Goal: Task Accomplishment & Management: Use online tool/utility

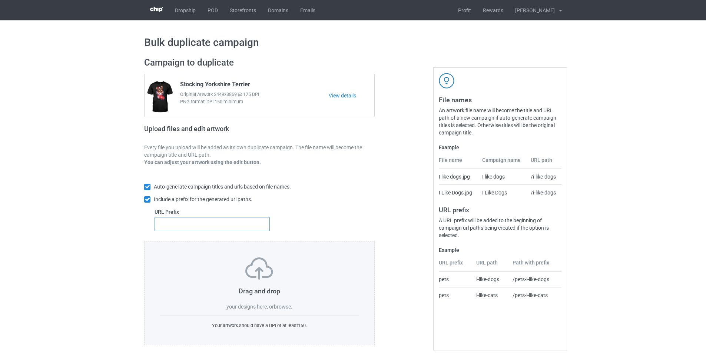
click at [187, 218] on input "text" at bounding box center [212, 224] width 115 height 14
type input "dmt-"
click at [286, 307] on label "browse" at bounding box center [282, 307] width 17 height 6
click at [0, 0] on input "browse" at bounding box center [0, 0] width 0 height 0
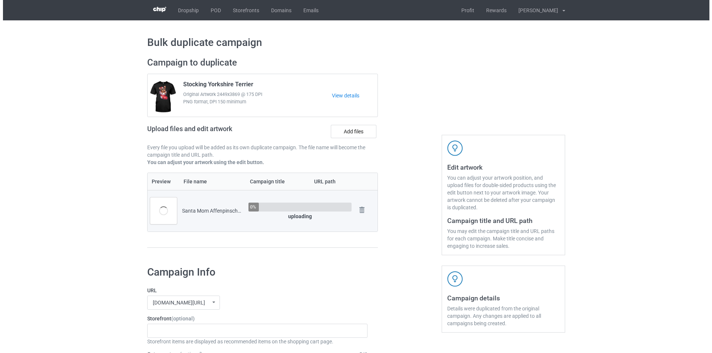
scroll to position [111, 0]
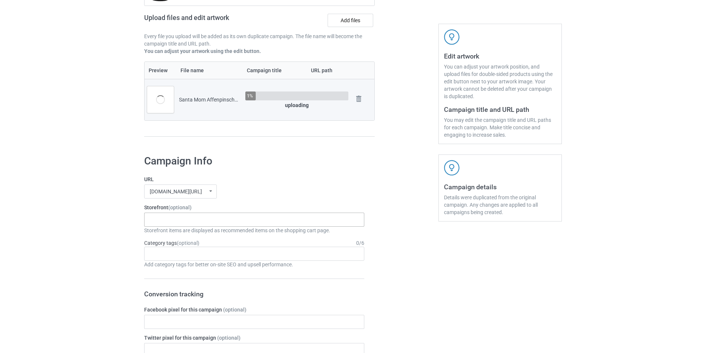
click at [202, 223] on div "Santa Mom Dogs Reindeer Horn Dogs Explain Dogs Snow Paw Dogs Pumpkin Spider Dog…" at bounding box center [254, 220] width 220 height 14
click at [176, 237] on div "Santa Mom Dogs" at bounding box center [254, 234] width 219 height 14
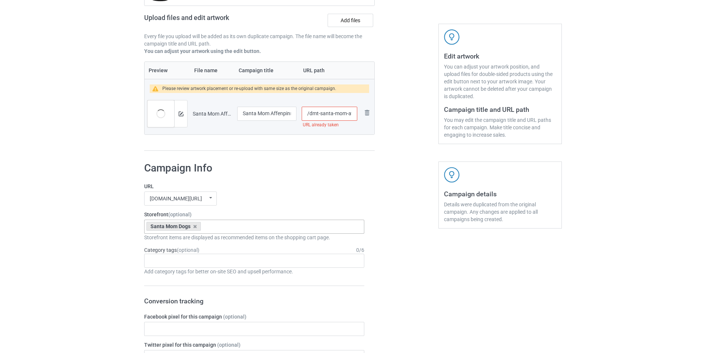
click at [311, 115] on input "/dmt-santa-mom-affenpinscher" at bounding box center [330, 114] width 56 height 14
type input "/mt-santa-mom-affenpinscher"
click at [337, 164] on h1 "Campaign Info" at bounding box center [254, 168] width 220 height 13
click at [179, 113] on img at bounding box center [181, 114] width 5 height 5
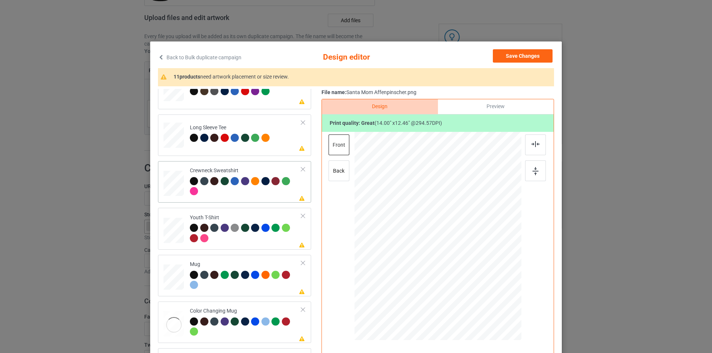
scroll to position [220, 0]
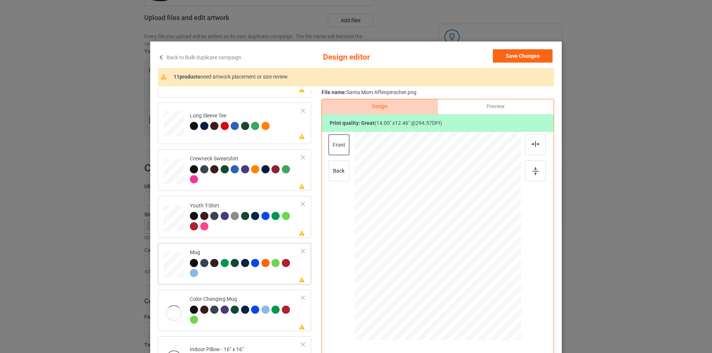
click at [237, 252] on div "Mug" at bounding box center [246, 263] width 112 height 28
click at [270, 272] on div at bounding box center [246, 269] width 112 height 20
drag, startPoint x: 484, startPoint y: 281, endPoint x: 464, endPoint y: 244, distance: 42.1
click at [464, 244] on div at bounding box center [437, 235] width 167 height 69
drag, startPoint x: 445, startPoint y: 232, endPoint x: 490, endPoint y: 231, distance: 44.9
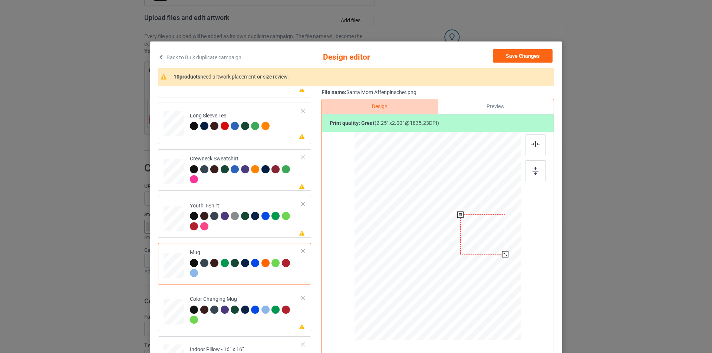
click at [490, 231] on div at bounding box center [482, 235] width 45 height 40
click at [504, 259] on div at bounding box center [507, 256] width 6 height 6
click at [498, 251] on div at bounding box center [484, 235] width 48 height 43
click at [248, 178] on div at bounding box center [246, 175] width 112 height 20
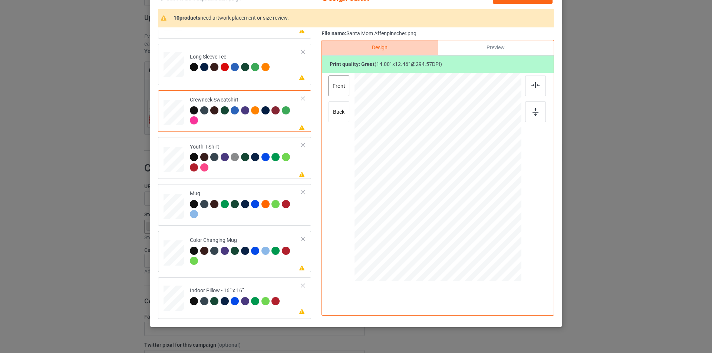
scroll to position [75, 0]
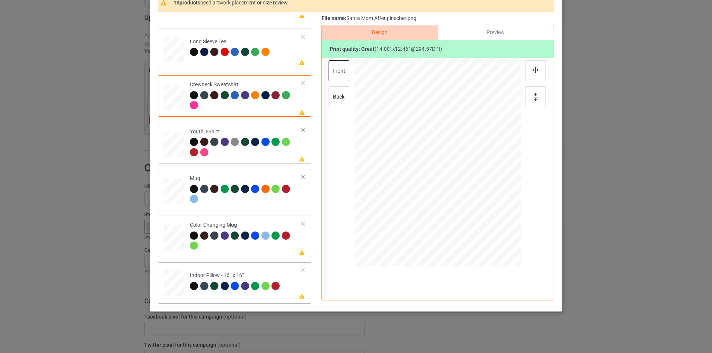
click at [256, 270] on td "Please review artwork placement Indoor Pillow - 16” x 16”" at bounding box center [246, 281] width 120 height 33
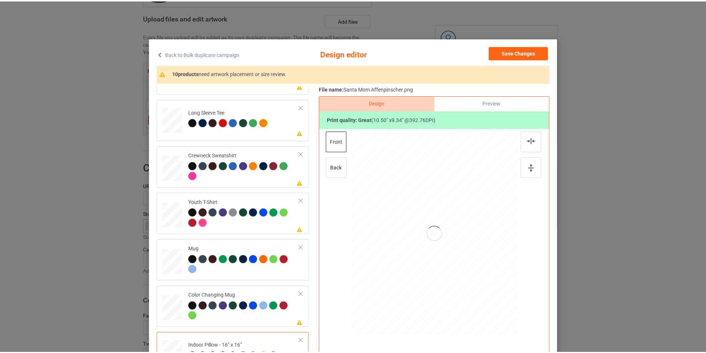
scroll to position [0, 0]
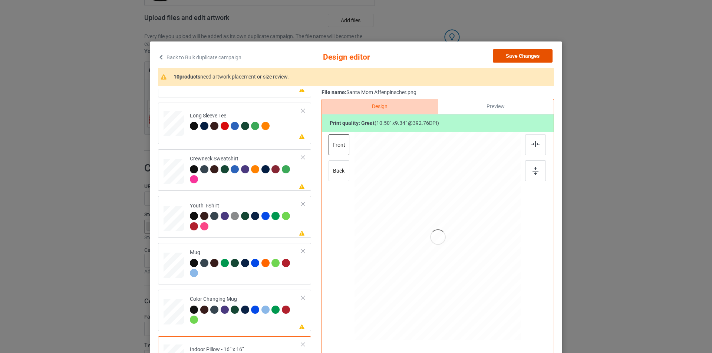
click at [504, 57] on button "Save Changes" at bounding box center [523, 55] width 60 height 13
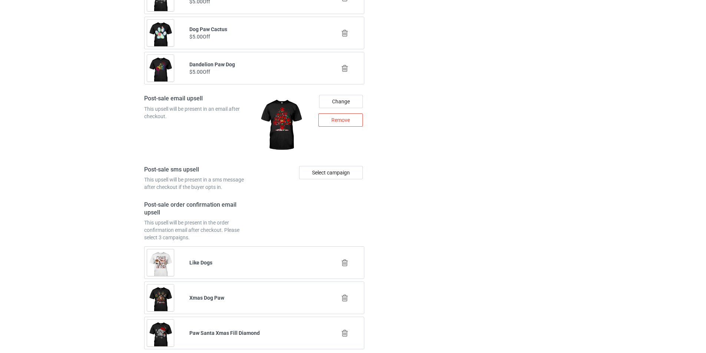
scroll to position [1001, 0]
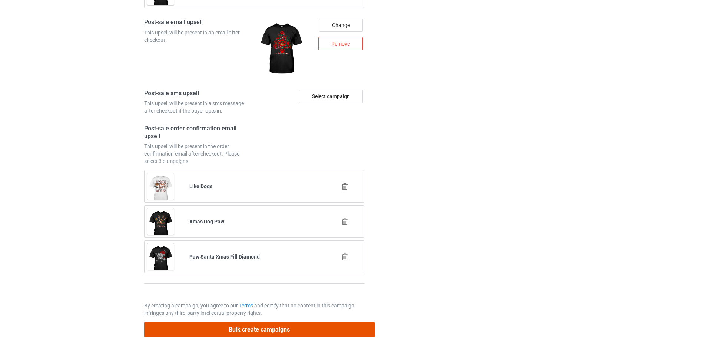
click at [348, 329] on button "Bulk create campaigns" at bounding box center [259, 329] width 231 height 15
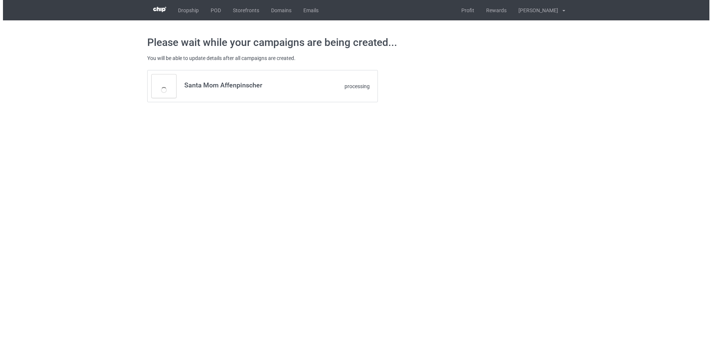
scroll to position [0, 0]
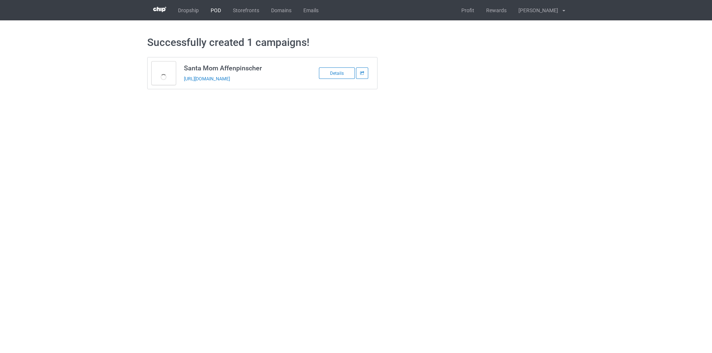
click at [219, 9] on link "POD" at bounding box center [216, 10] width 22 height 20
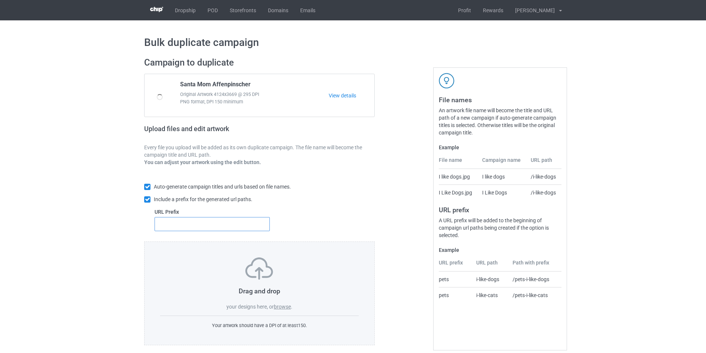
click at [238, 227] on input "text" at bounding box center [212, 224] width 115 height 14
type input "mt-"
click at [289, 306] on label "browse" at bounding box center [282, 307] width 17 height 6
click at [0, 0] on input "browse" at bounding box center [0, 0] width 0 height 0
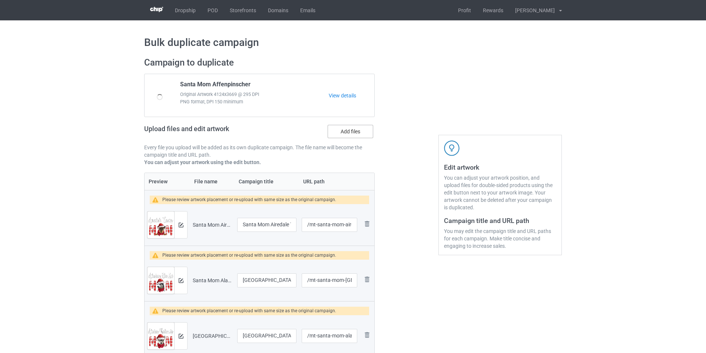
click at [346, 131] on label "Add files" at bounding box center [351, 131] width 46 height 13
click at [0, 0] on input "Add files" at bounding box center [0, 0] width 0 height 0
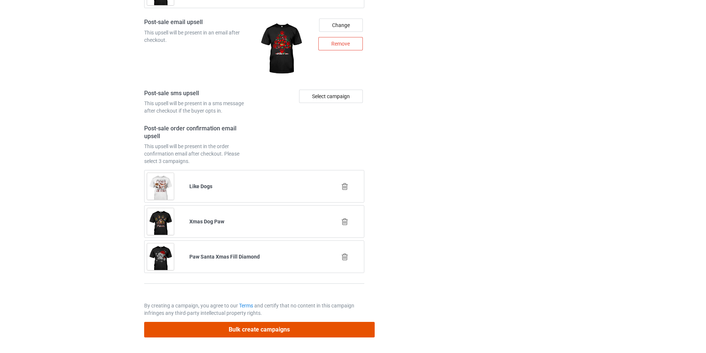
click at [329, 333] on button "Bulk create campaigns" at bounding box center [259, 329] width 231 height 15
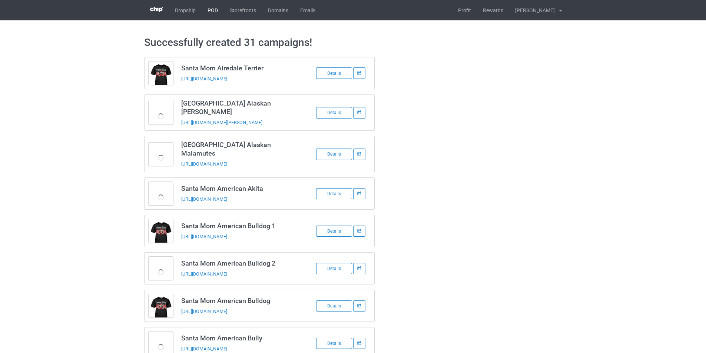
click at [211, 9] on link "POD" at bounding box center [213, 10] width 22 height 20
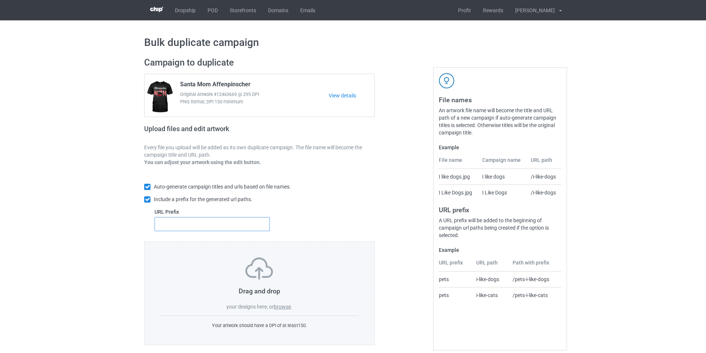
click at [232, 219] on input "text" at bounding box center [212, 224] width 115 height 14
type input "mt-"
click at [277, 309] on label "browse" at bounding box center [282, 307] width 17 height 6
click at [0, 0] on input "browse" at bounding box center [0, 0] width 0 height 0
click at [288, 305] on label "browse" at bounding box center [282, 307] width 17 height 6
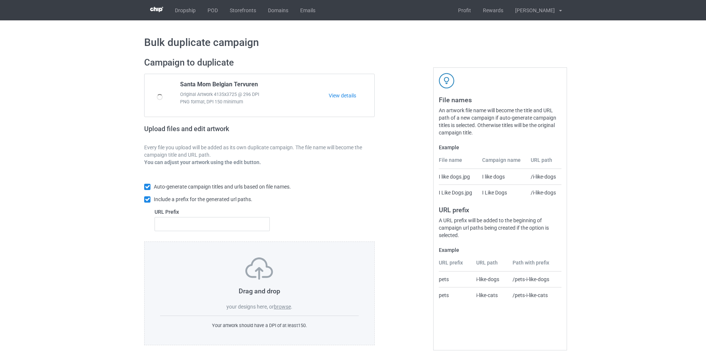
click at [0, 0] on input "browse" at bounding box center [0, 0] width 0 height 0
click at [202, 229] on input "text" at bounding box center [212, 224] width 115 height 14
type input "mt-"
click at [288, 305] on label "browse" at bounding box center [282, 307] width 17 height 6
click at [0, 0] on input "browse" at bounding box center [0, 0] width 0 height 0
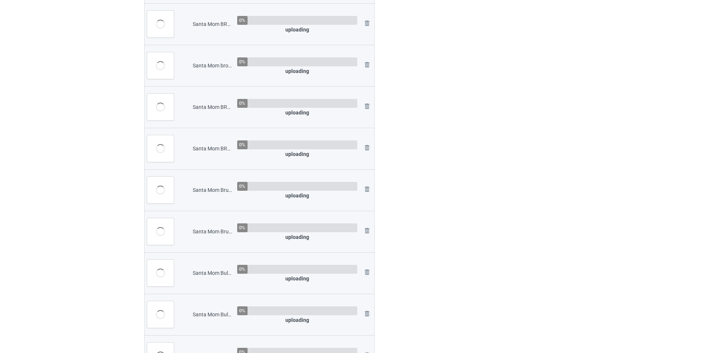
scroll to position [1243, 0]
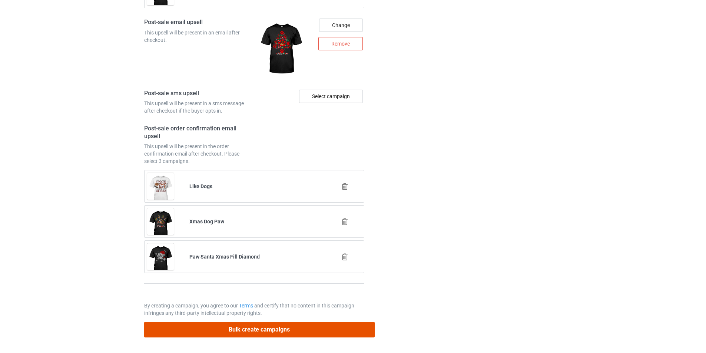
click at [298, 334] on button "Bulk create campaigns" at bounding box center [259, 329] width 231 height 15
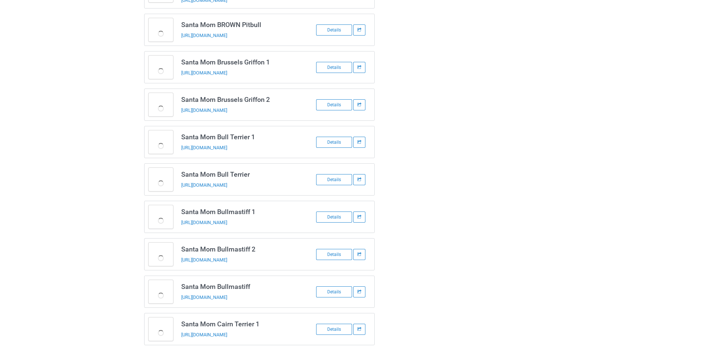
scroll to position [917, 0]
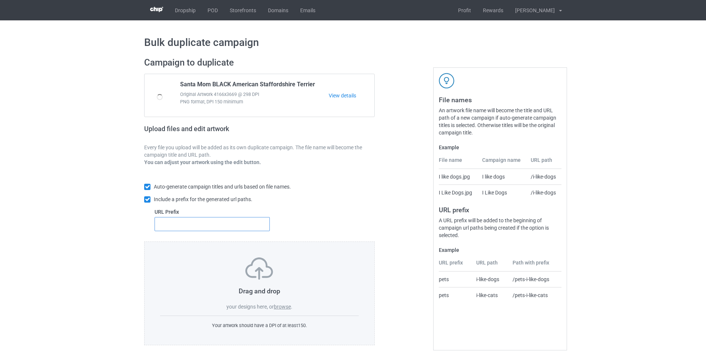
click at [253, 221] on input "text" at bounding box center [212, 224] width 115 height 14
type input "mt-"
click at [277, 309] on label "browse" at bounding box center [282, 307] width 17 height 6
click at [0, 0] on input "browse" at bounding box center [0, 0] width 0 height 0
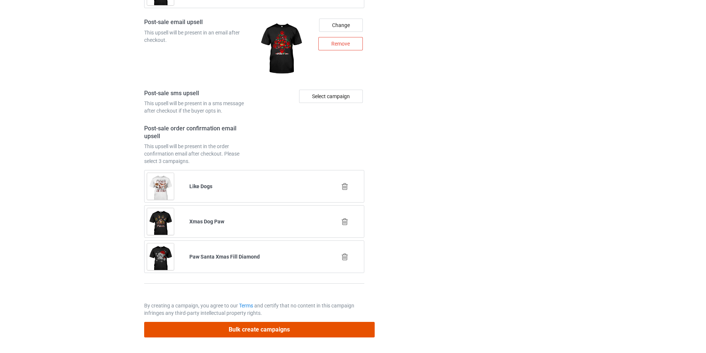
click at [301, 329] on button "Bulk create campaigns" at bounding box center [259, 329] width 231 height 15
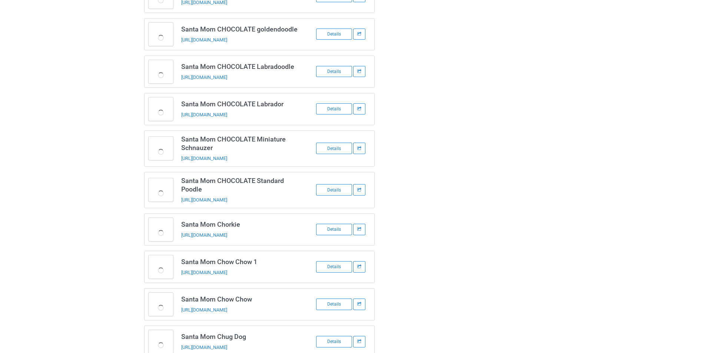
scroll to position [932, 0]
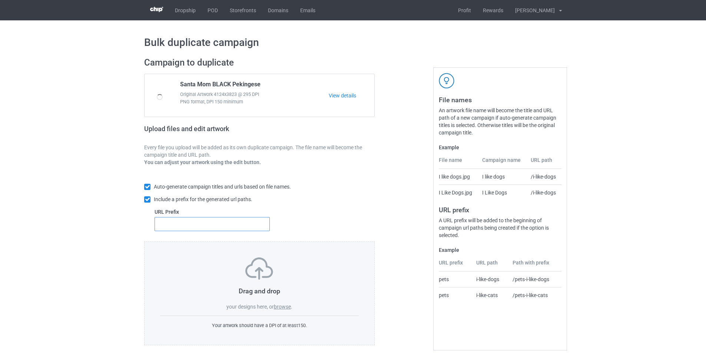
click at [252, 218] on input "text" at bounding box center [212, 224] width 115 height 14
type input "mt-"
click at [279, 306] on label "browse" at bounding box center [282, 307] width 17 height 6
click at [287, 307] on label "browse" at bounding box center [282, 307] width 17 height 6
click at [0, 0] on input "browse" at bounding box center [0, 0] width 0 height 0
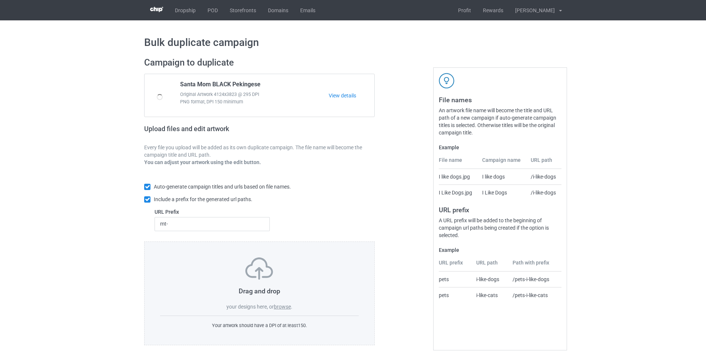
click at [278, 304] on label "browse" at bounding box center [282, 307] width 17 height 6
click at [0, 0] on input "browse" at bounding box center [0, 0] width 0 height 0
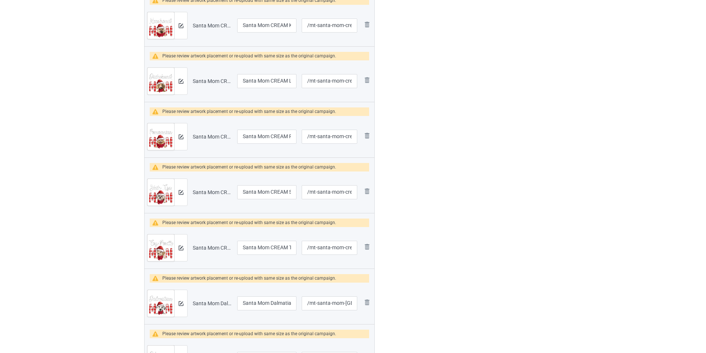
scroll to position [667, 0]
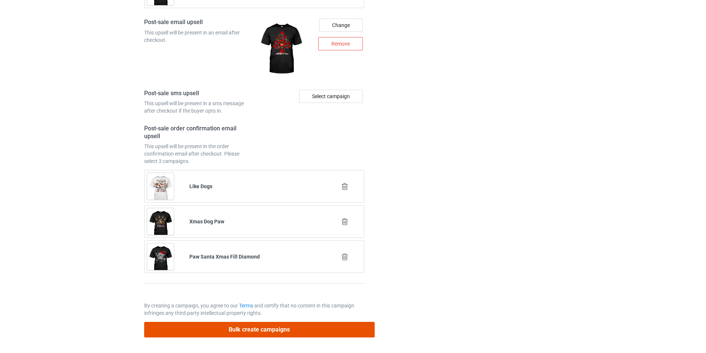
click at [288, 328] on button "Bulk create campaigns" at bounding box center [259, 329] width 231 height 15
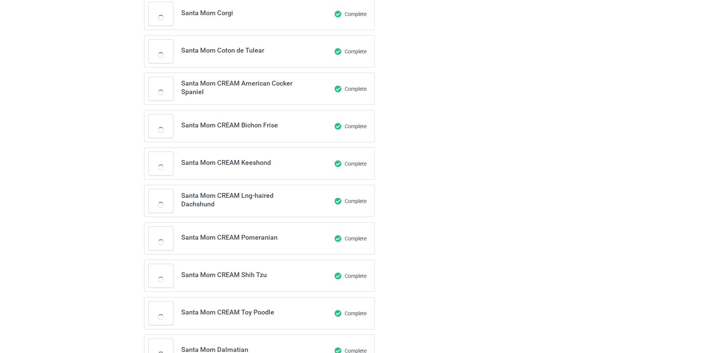
scroll to position [0, 0]
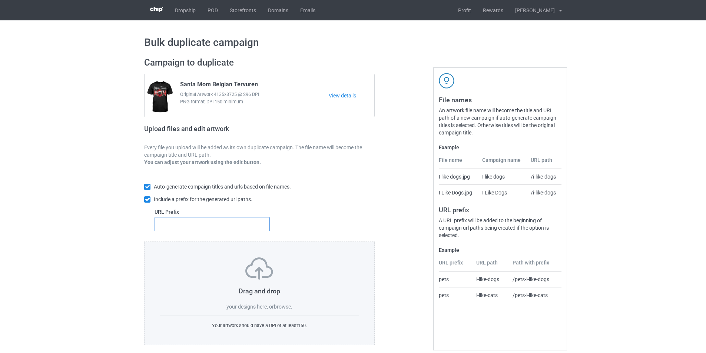
click at [197, 228] on input "text" at bounding box center [212, 224] width 115 height 14
type input "mt-"
click at [287, 300] on div "Drag and drop your designs here, or browse ." at bounding box center [259, 284] width 199 height 53
click at [285, 306] on label "browse" at bounding box center [282, 307] width 17 height 6
click at [0, 0] on input "browse" at bounding box center [0, 0] width 0 height 0
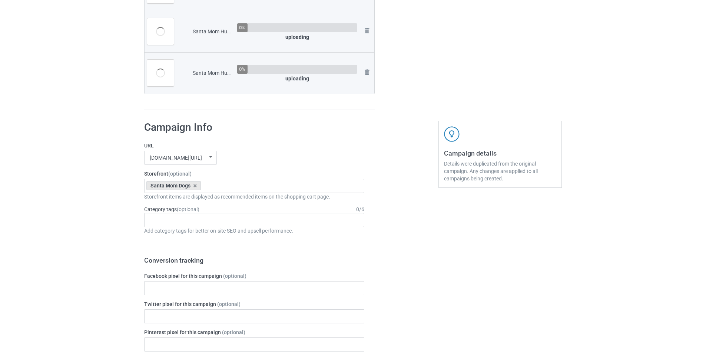
scroll to position [1637, 0]
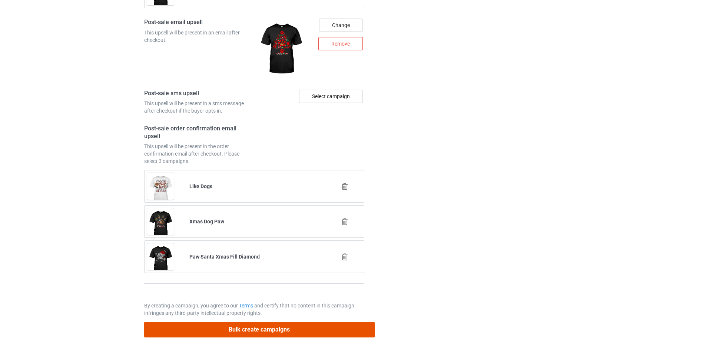
click at [311, 331] on button "Bulk create campaigns" at bounding box center [259, 329] width 231 height 15
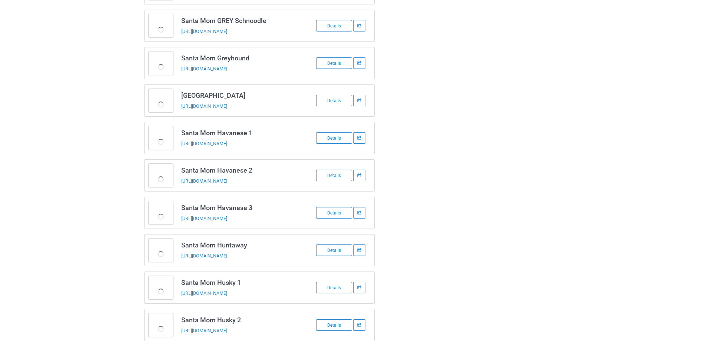
scroll to position [917, 0]
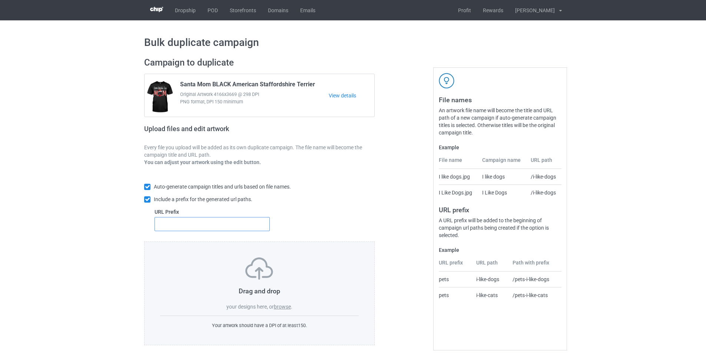
click at [231, 225] on input "text" at bounding box center [212, 224] width 115 height 14
type input "mt-"
click at [281, 308] on label "browse" at bounding box center [282, 307] width 17 height 6
click at [0, 0] on input "browse" at bounding box center [0, 0] width 0 height 0
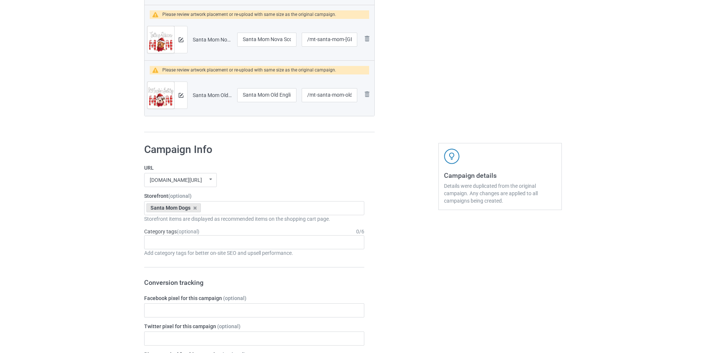
scroll to position [1891, 0]
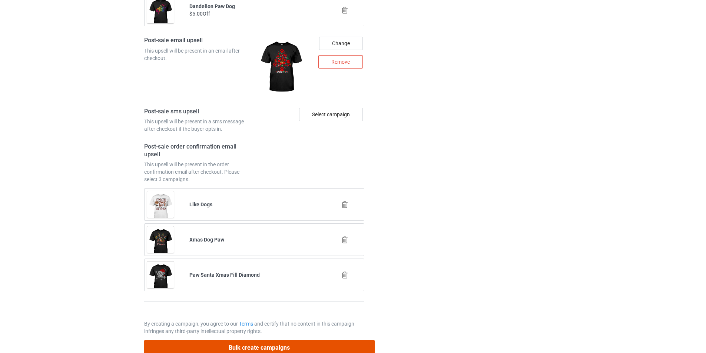
click at [309, 341] on button "Bulk create campaigns" at bounding box center [259, 347] width 231 height 15
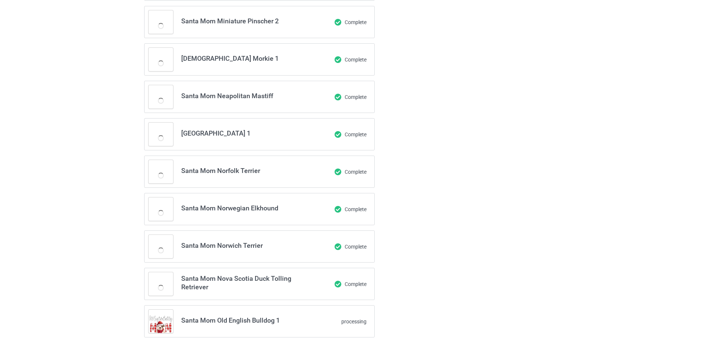
scroll to position [924, 0]
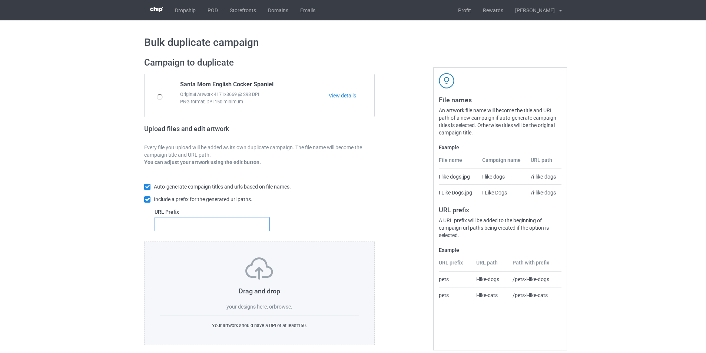
click at [238, 222] on input "text" at bounding box center [212, 224] width 115 height 14
type input "mt-"
click at [279, 307] on label "browse" at bounding box center [282, 307] width 17 height 6
click at [0, 0] on input "browse" at bounding box center [0, 0] width 0 height 0
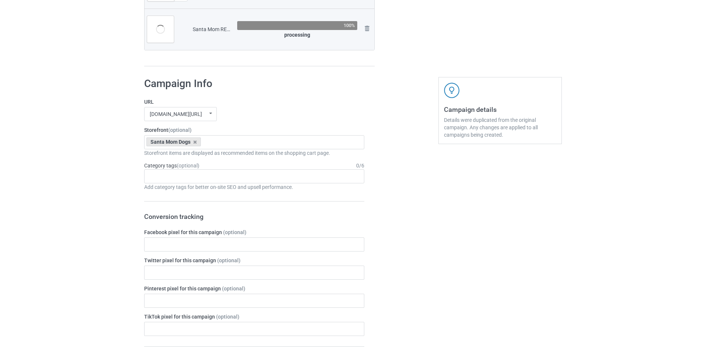
scroll to position [1920, 0]
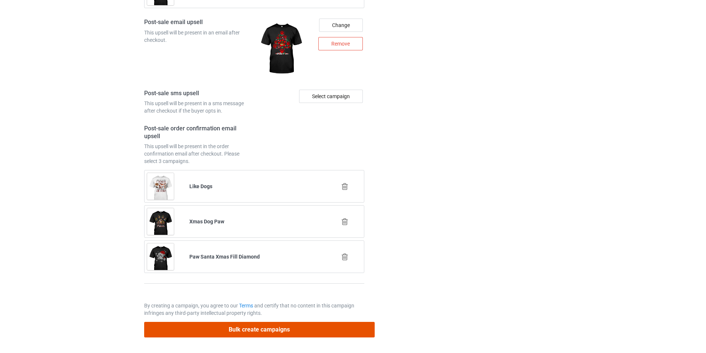
click at [280, 331] on button "Bulk create campaigns" at bounding box center [259, 329] width 231 height 15
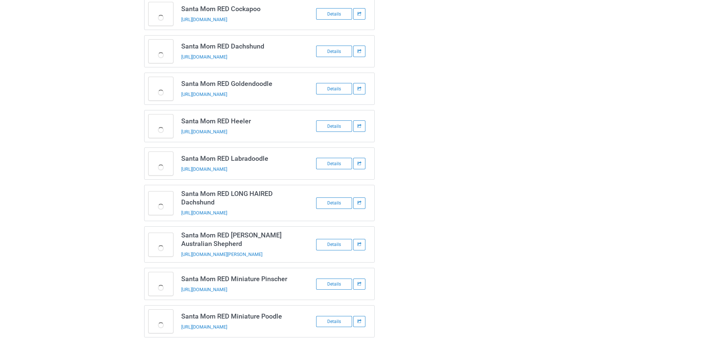
scroll to position [920, 0]
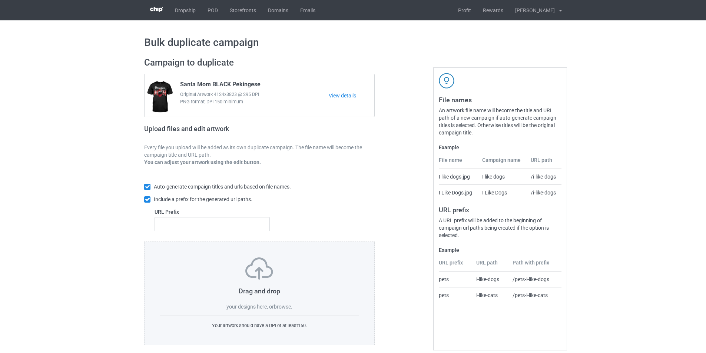
click at [240, 214] on label "URL Prefix" at bounding box center [212, 211] width 115 height 7
click at [230, 225] on input "text" at bounding box center [212, 224] width 115 height 14
type input "mt-"
click at [283, 308] on label "browse" at bounding box center [282, 307] width 17 height 6
click at [0, 0] on input "browse" at bounding box center [0, 0] width 0 height 0
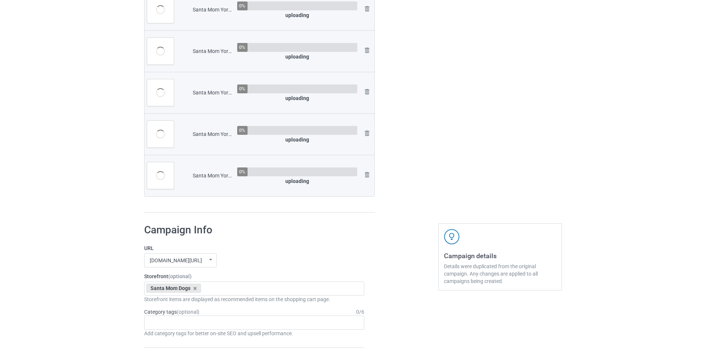
scroll to position [1480, 0]
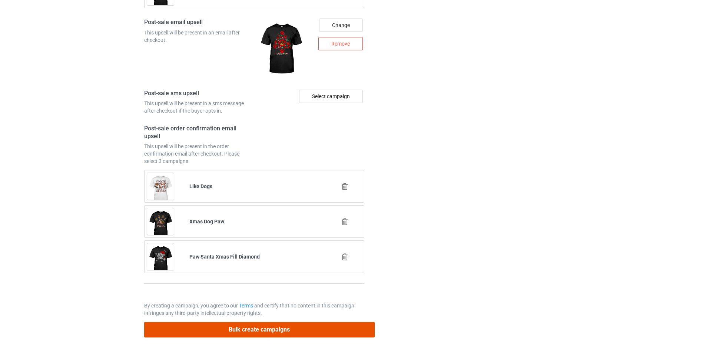
click at [301, 327] on button "Bulk create campaigns" at bounding box center [259, 329] width 231 height 15
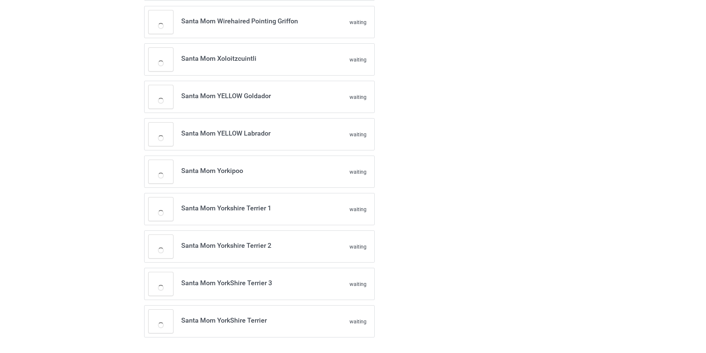
scroll to position [801, 0]
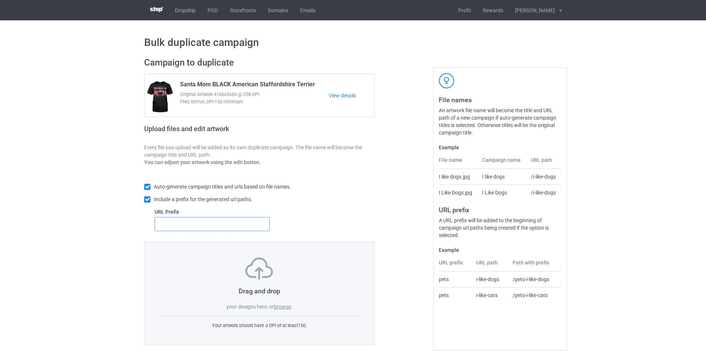
click at [235, 224] on input "text" at bounding box center [212, 224] width 115 height 14
type input "mt-"
click at [288, 307] on label "browse" at bounding box center [282, 307] width 17 height 6
click at [0, 0] on input "browse" at bounding box center [0, 0] width 0 height 0
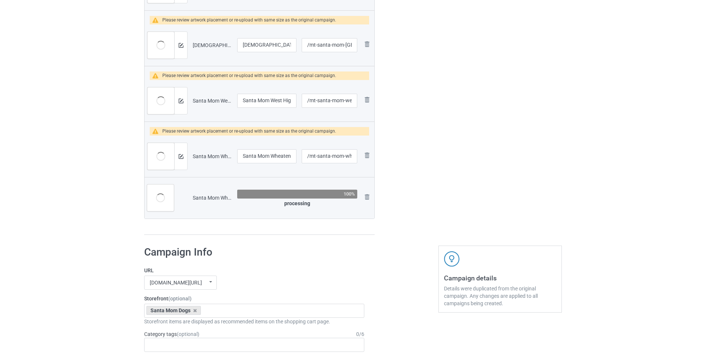
scroll to position [1854, 0]
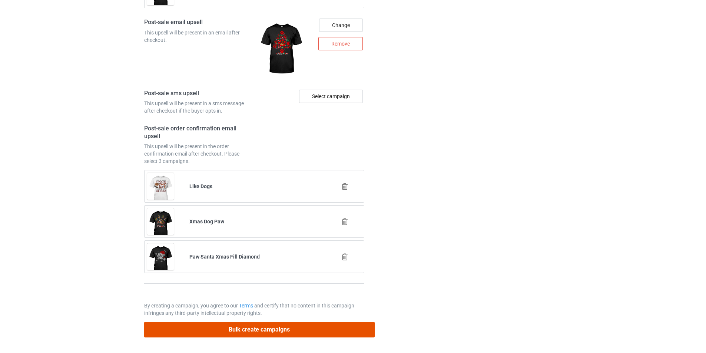
click at [316, 335] on button "Bulk create campaigns" at bounding box center [259, 329] width 231 height 15
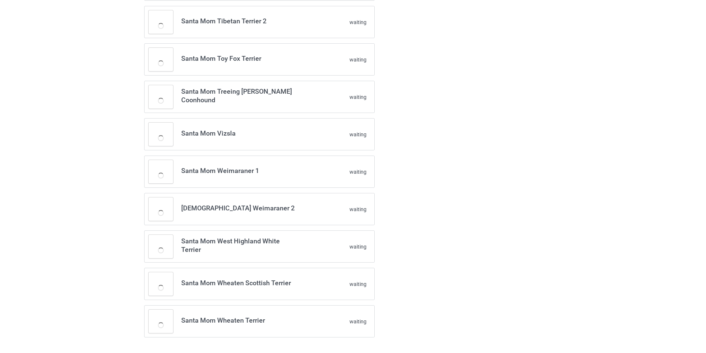
scroll to position [913, 0]
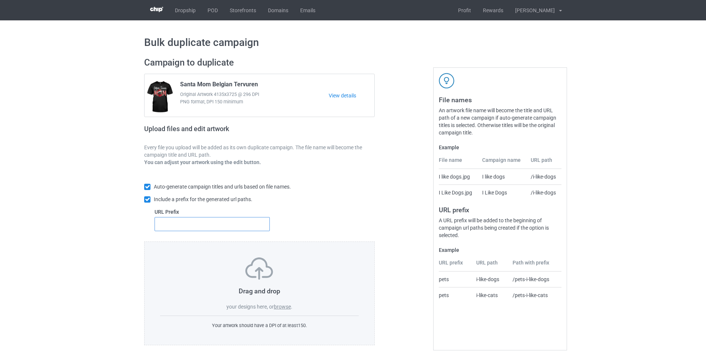
click at [229, 221] on input "text" at bounding box center [212, 224] width 115 height 14
type input "mt-"
click at [277, 306] on label "browse" at bounding box center [282, 307] width 17 height 6
click at [0, 0] on input "browse" at bounding box center [0, 0] width 0 height 0
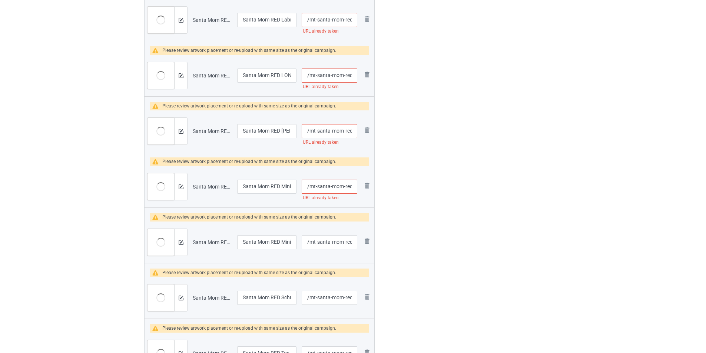
scroll to position [816, 0]
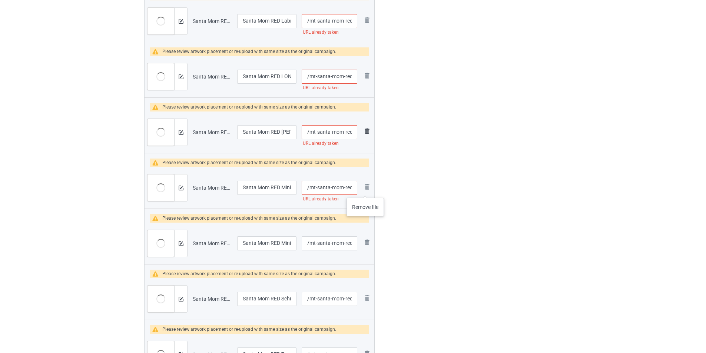
click at [0, 0] on img at bounding box center [0, 0] width 0 height 0
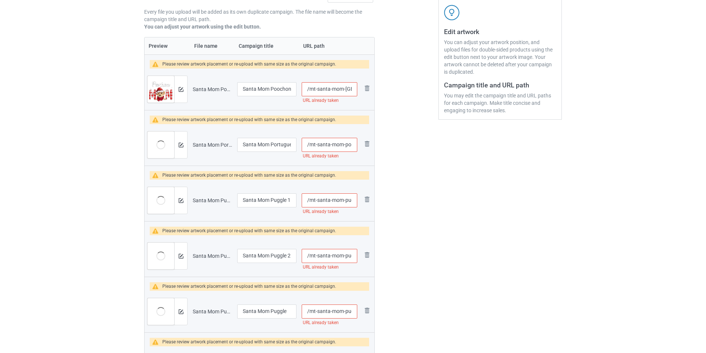
scroll to position [185, 0]
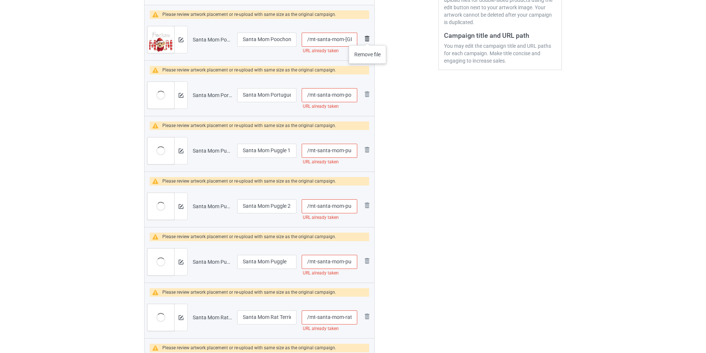
click at [368, 38] on img at bounding box center [367, 38] width 9 height 9
click at [0, 0] on img at bounding box center [0, 0] width 0 height 0
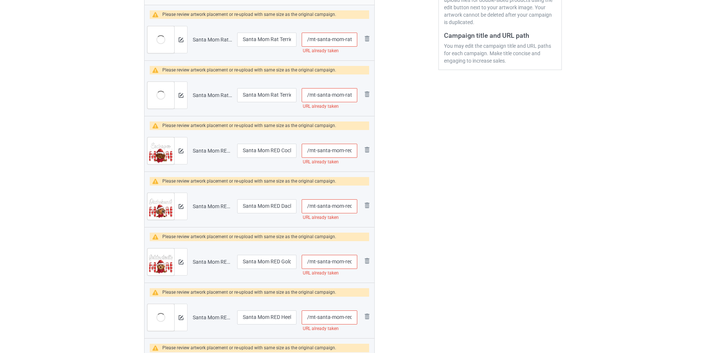
click at [0, 0] on img at bounding box center [0, 0] width 0 height 0
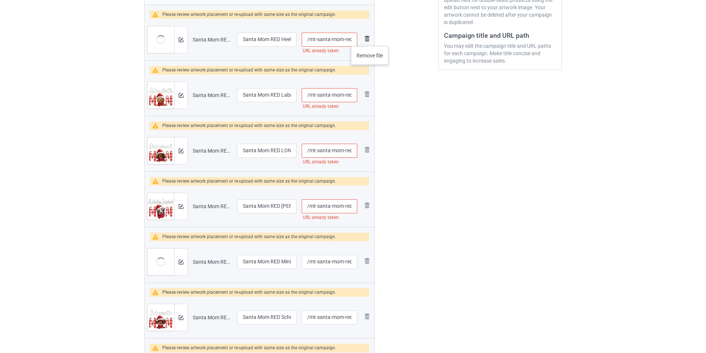
click at [370, 39] on img at bounding box center [367, 38] width 9 height 9
click at [0, 0] on img at bounding box center [0, 0] width 0 height 0
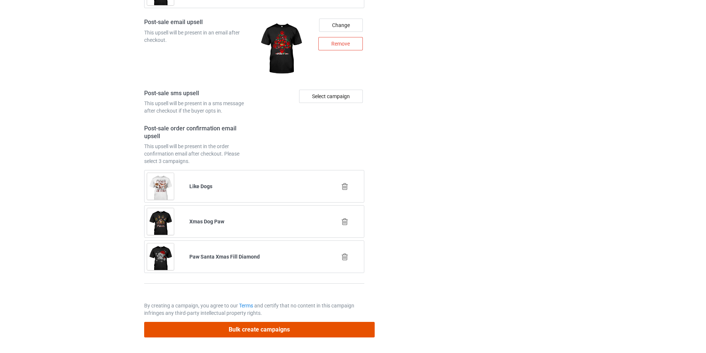
click at [322, 334] on button "Bulk create campaigns" at bounding box center [259, 329] width 231 height 15
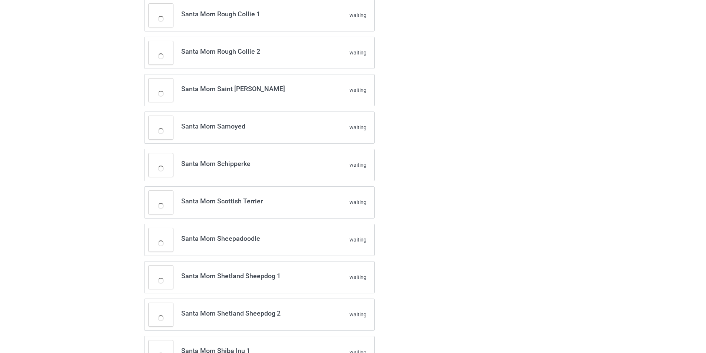
scroll to position [408, 0]
